Goal: Information Seeking & Learning: Check status

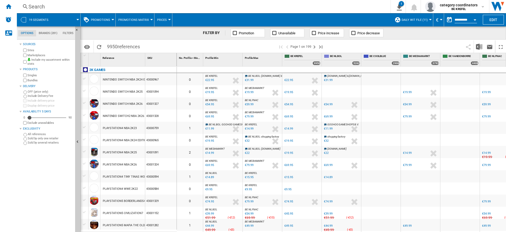
click at [40, 4] on div "Search" at bounding box center [202, 6] width 348 height 7
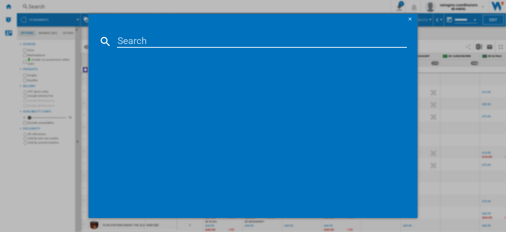
click at [129, 41] on input at bounding box center [262, 41] width 290 height 13
type input "11004996"
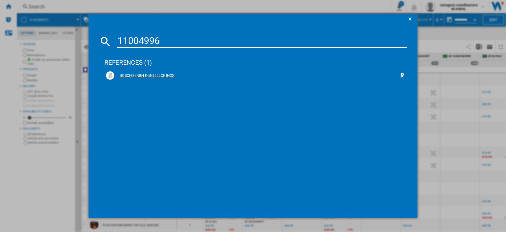
click at [157, 76] on div "BOSCH SERIE4 KGN392LCF INOX" at bounding box center [256, 75] width 285 height 5
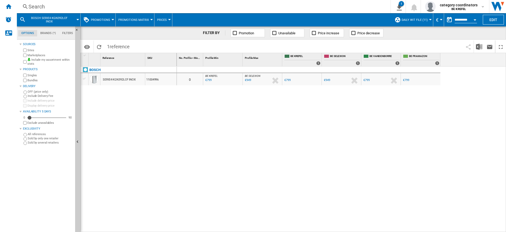
click at [52, 10] on div "Search Search 0 1 Daily WIT file [PROMOTIONS Matrix] Clear all exports category…" at bounding box center [261, 6] width 489 height 13
click at [100, 21] on span "Promotions" at bounding box center [100, 19] width 19 height 3
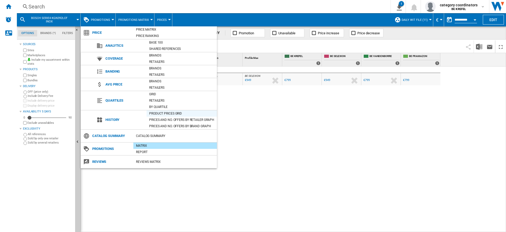
click at [164, 112] on div "Product prices grid" at bounding box center [182, 113] width 70 height 5
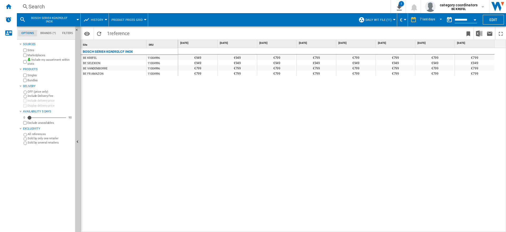
click at [36, 3] on div "Search" at bounding box center [202, 6] width 348 height 7
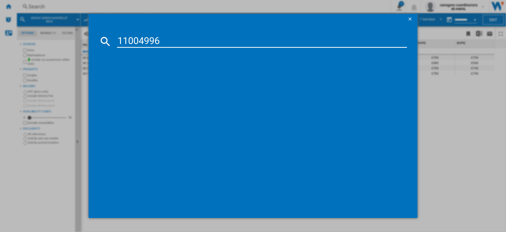
type input "11004996"
click at [171, 75] on div "BOSCH SERIE4 KGN392LCF INOX" at bounding box center [256, 75] width 285 height 5
click at [160, 74] on div "BOSCH SERIE4 KGN392LCF INOX" at bounding box center [256, 75] width 285 height 5
click at [147, 74] on div "BOSCH SERIE4 KGN392LCF INOX" at bounding box center [256, 75] width 285 height 5
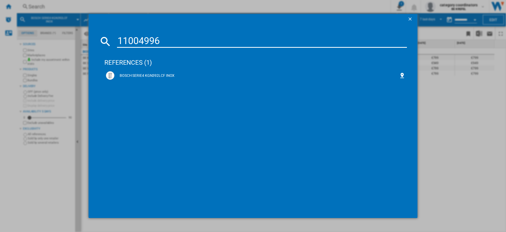
click at [450, 97] on div "11004996 references (1) BOSCH SERIE4 KGN392LCF INOX" at bounding box center [253, 116] width 506 height 232
drag, startPoint x: 416, startPoint y: 15, endPoint x: 409, endPoint y: 17, distance: 7.5
click at [414, 16] on div at bounding box center [253, 19] width 329 height 11
drag, startPoint x: 409, startPoint y: 18, endPoint x: 407, endPoint y: 27, distance: 9.2
click at [409, 18] on ng-md-icon "getI18NText('BUTTONS.CLOSE_DIALOG')" at bounding box center [411, 19] width 6 height 6
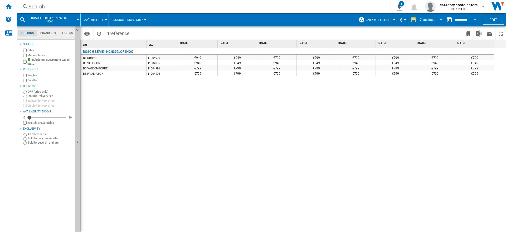
click at [441, 20] on span "REPORTS.WIZARD.STEPS.REPORT.STEPS.REPORT_OPTIONS.PERIOD: 7 last days" at bounding box center [439, 19] width 6 height 5
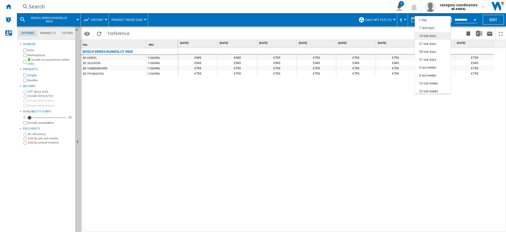
scroll to position [8, 0]
click at [428, 27] on div "14 last days" at bounding box center [427, 28] width 17 height 4
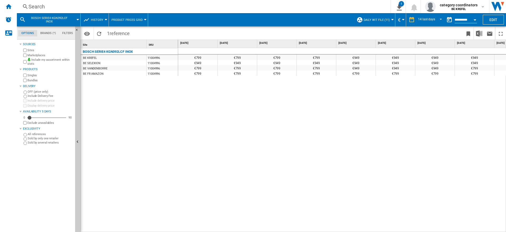
click at [473, 68] on div "€799" at bounding box center [474, 67] width 39 height 5
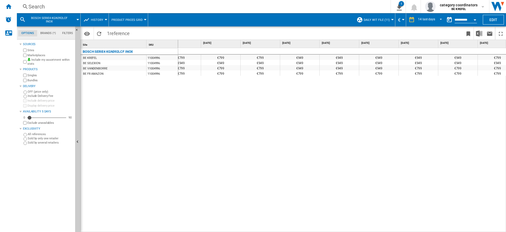
click at [454, 107] on div "€799 €799 €799 €799 €949 €949 €949 €949 €949 €799 €799 €799 €799 €799 €799 €949…" at bounding box center [342, 140] width 328 height 184
click at [55, 4] on div "Search" at bounding box center [202, 6] width 348 height 7
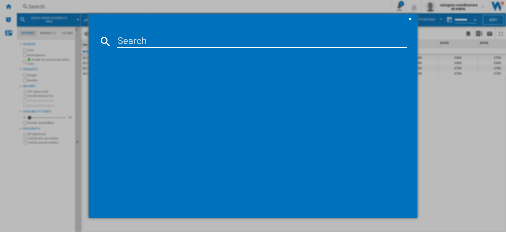
click at [141, 45] on input at bounding box center [262, 41] width 290 height 13
type input "11006137"
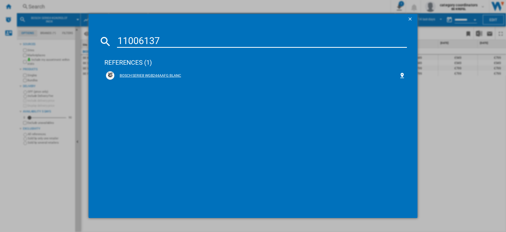
click at [169, 75] on div "BOSCH SERIE8 WGB244AAFG BLANC" at bounding box center [256, 75] width 285 height 5
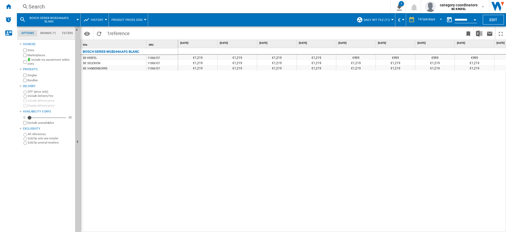
click at [46, 8] on div "Search" at bounding box center [202, 6] width 348 height 7
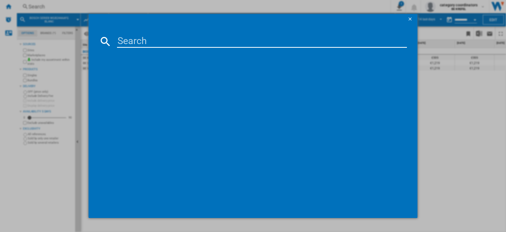
click at [130, 39] on input at bounding box center [262, 41] width 290 height 13
type input "11006573"
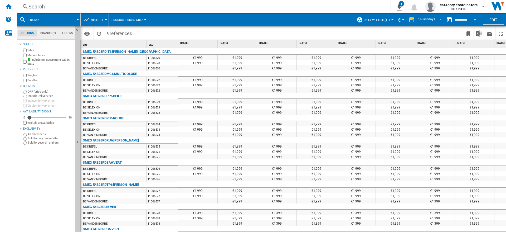
click at [60, 5] on div "Search" at bounding box center [202, 6] width 348 height 7
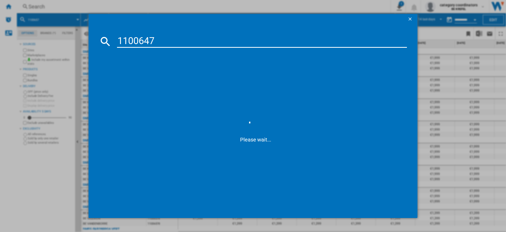
type input "11006473"
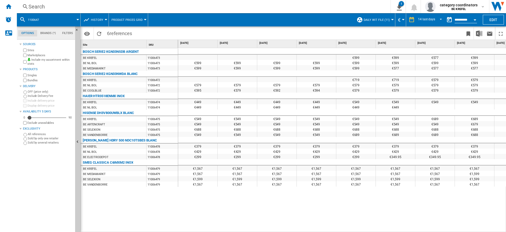
click at [50, 6] on div "Search" at bounding box center [202, 6] width 348 height 7
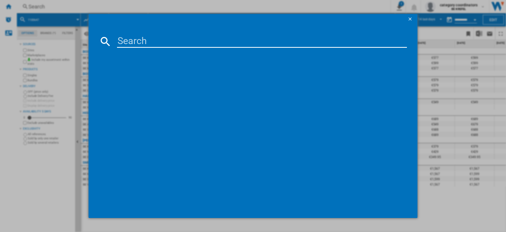
click at [133, 42] on input at bounding box center [262, 41] width 290 height 13
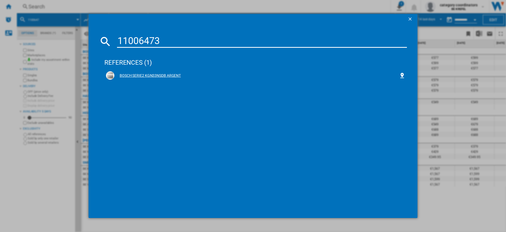
type input "11006473"
click at [167, 74] on div "BOSCH SERIE2 KGN33NSDB ARGENT" at bounding box center [256, 75] width 285 height 5
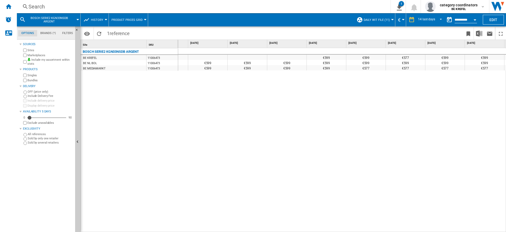
scroll to position [0, 20]
